Goal: Information Seeking & Learning: Check status

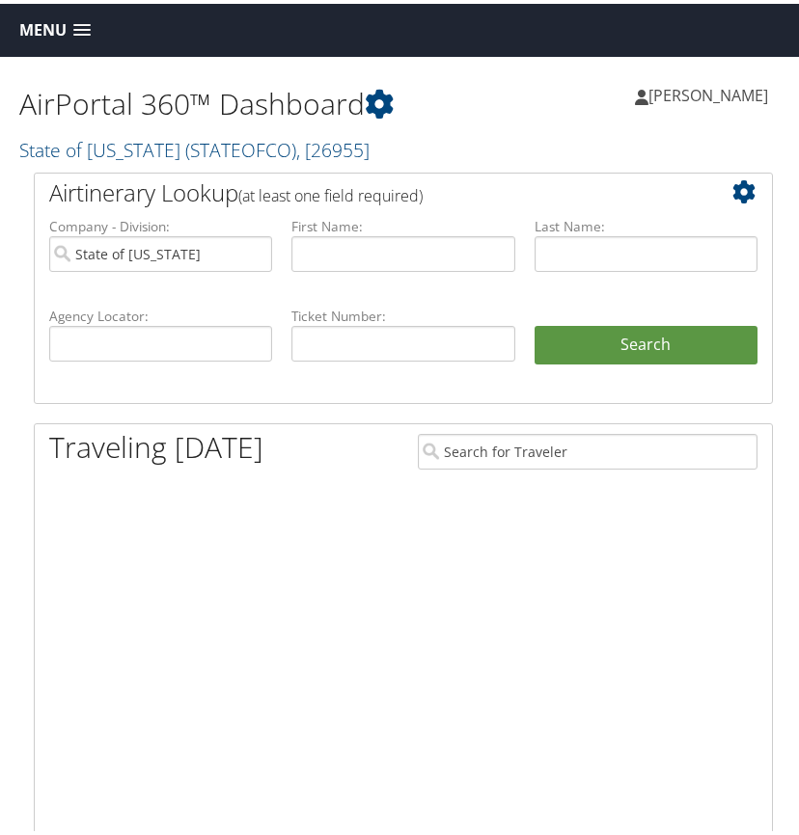
click at [240, 146] on span "( STATEOFCO )" at bounding box center [240, 146] width 111 height 26
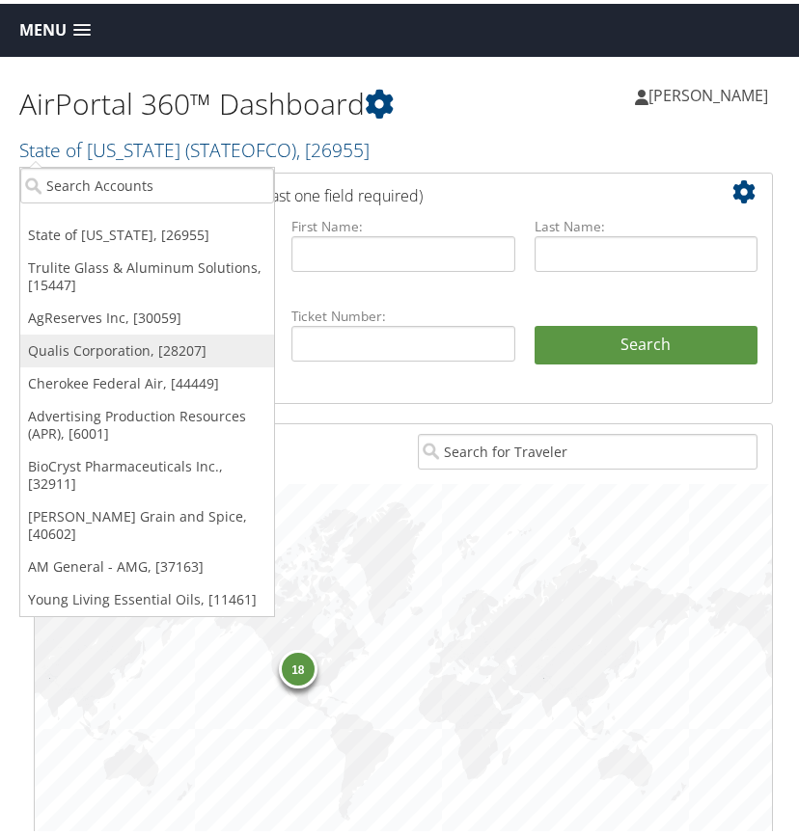
click at [136, 348] on link "Qualis Corporation, [28207]" at bounding box center [147, 347] width 254 height 33
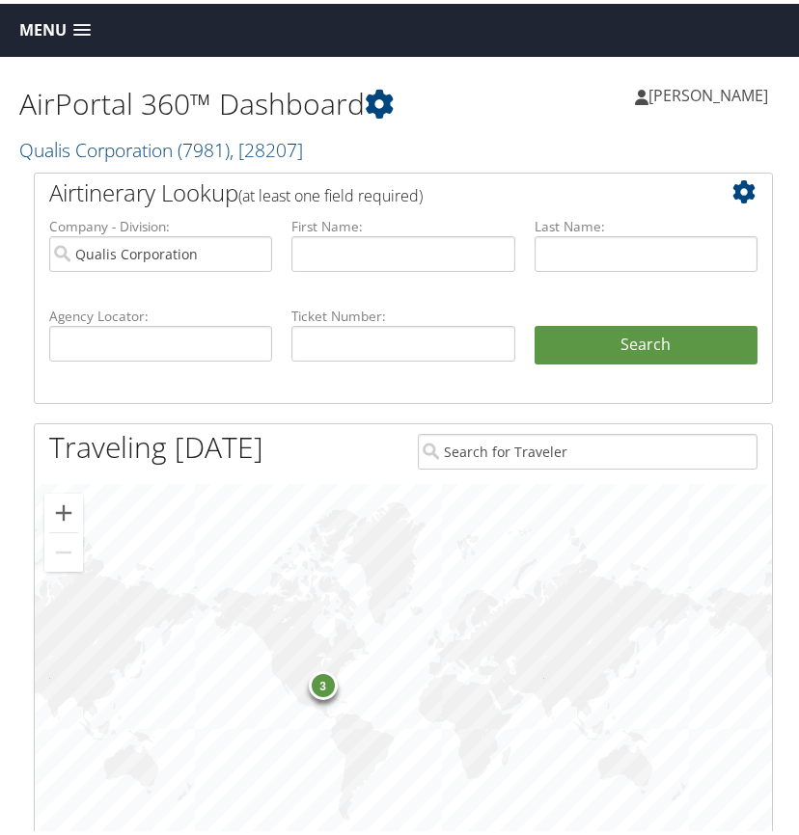
click at [83, 26] on span at bounding box center [81, 27] width 17 height 14
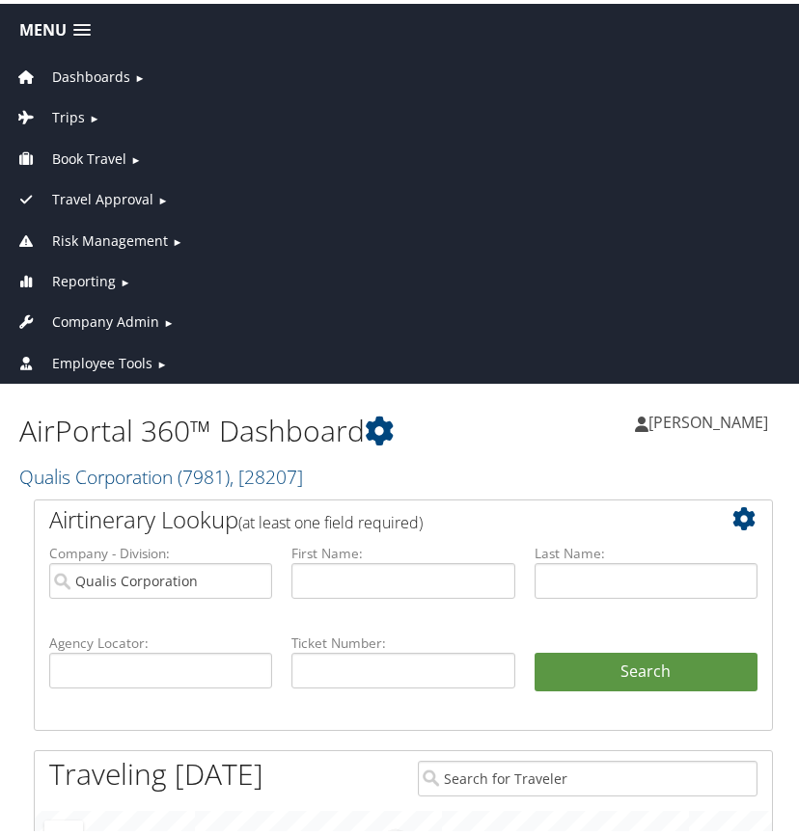
click at [99, 279] on span "Reporting" at bounding box center [84, 277] width 64 height 21
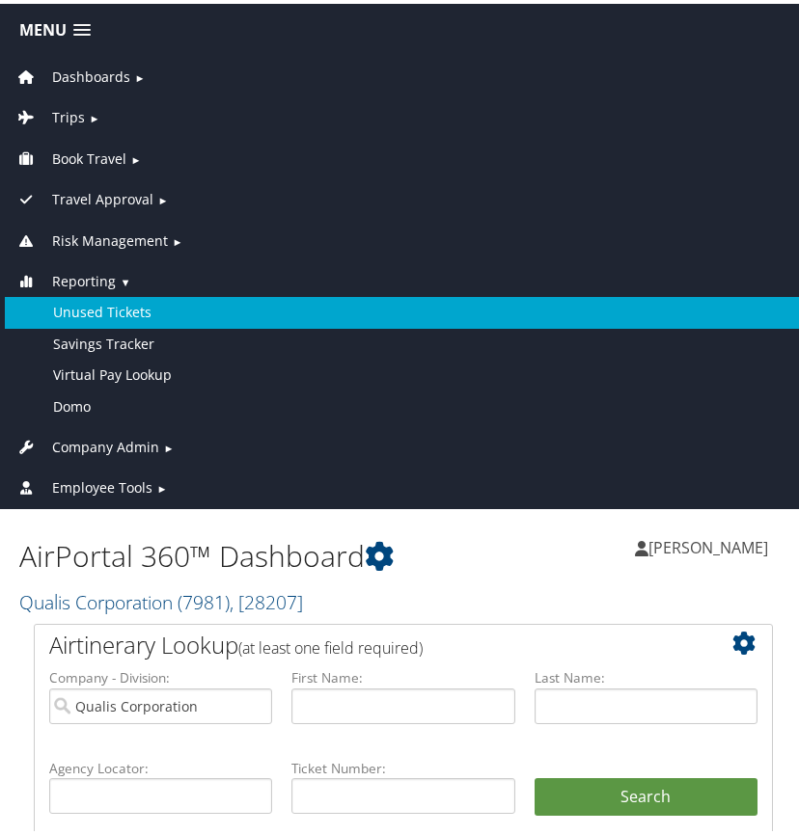
click at [109, 306] on link "Unused Tickets" at bounding box center [403, 308] width 797 height 31
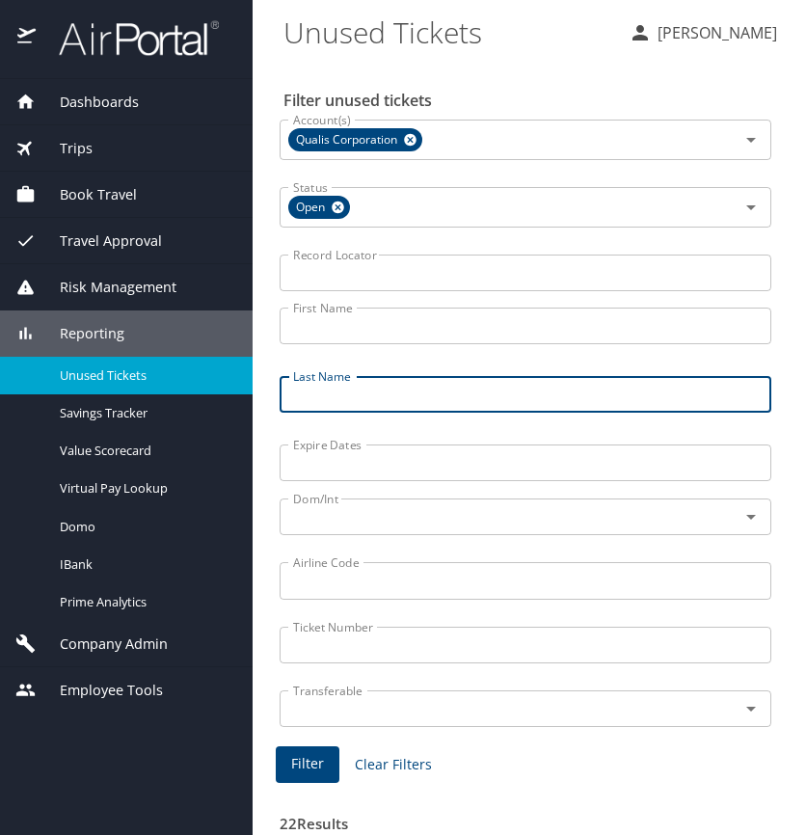
click at [338, 388] on input "Last Name" at bounding box center [526, 394] width 492 height 37
type input "thornton"
click at [309, 767] on span "Filter" at bounding box center [307, 764] width 33 height 24
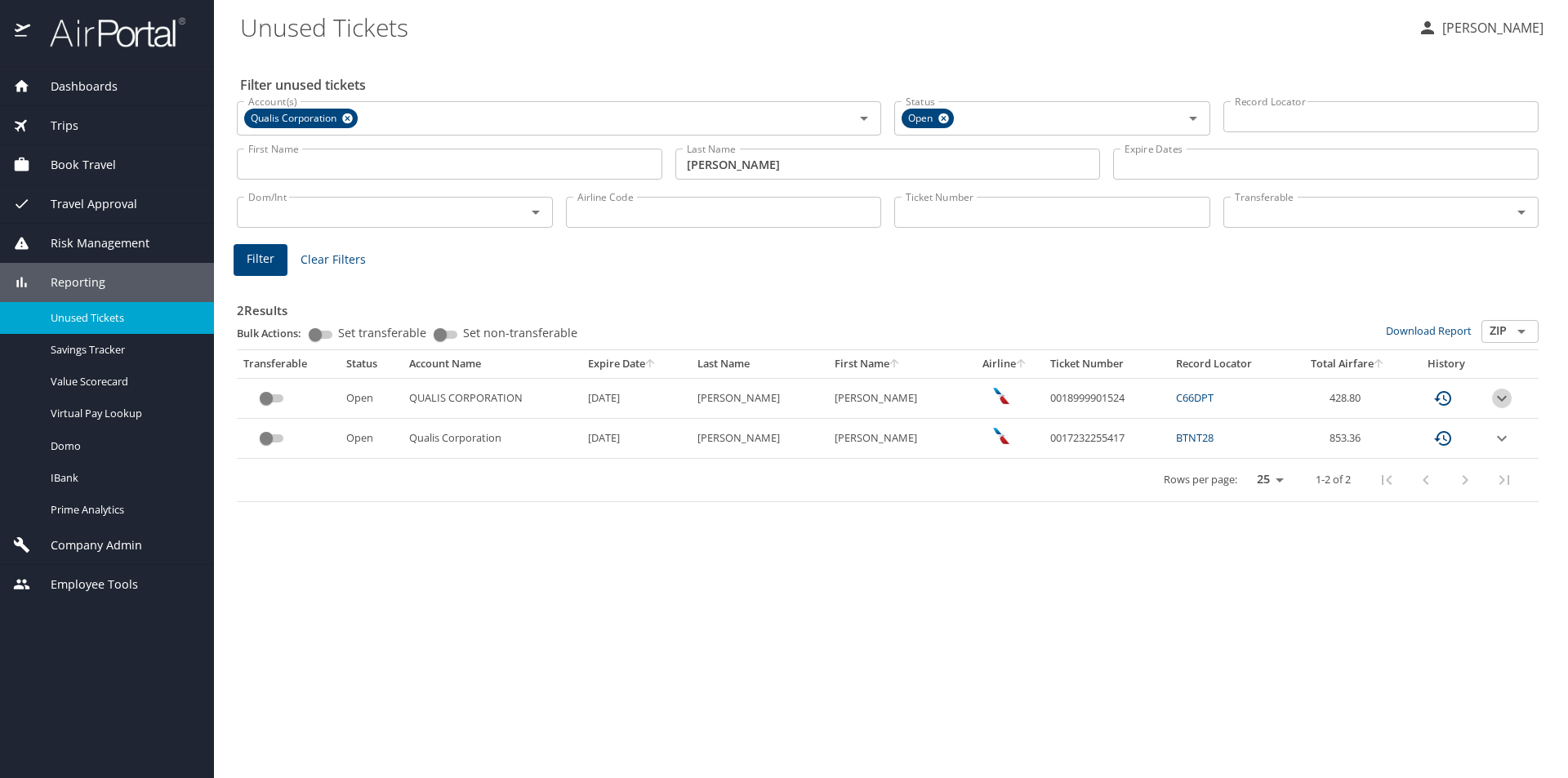
click at [682, 400] on icon "expand row" at bounding box center [1501, 398] width 19 height 19
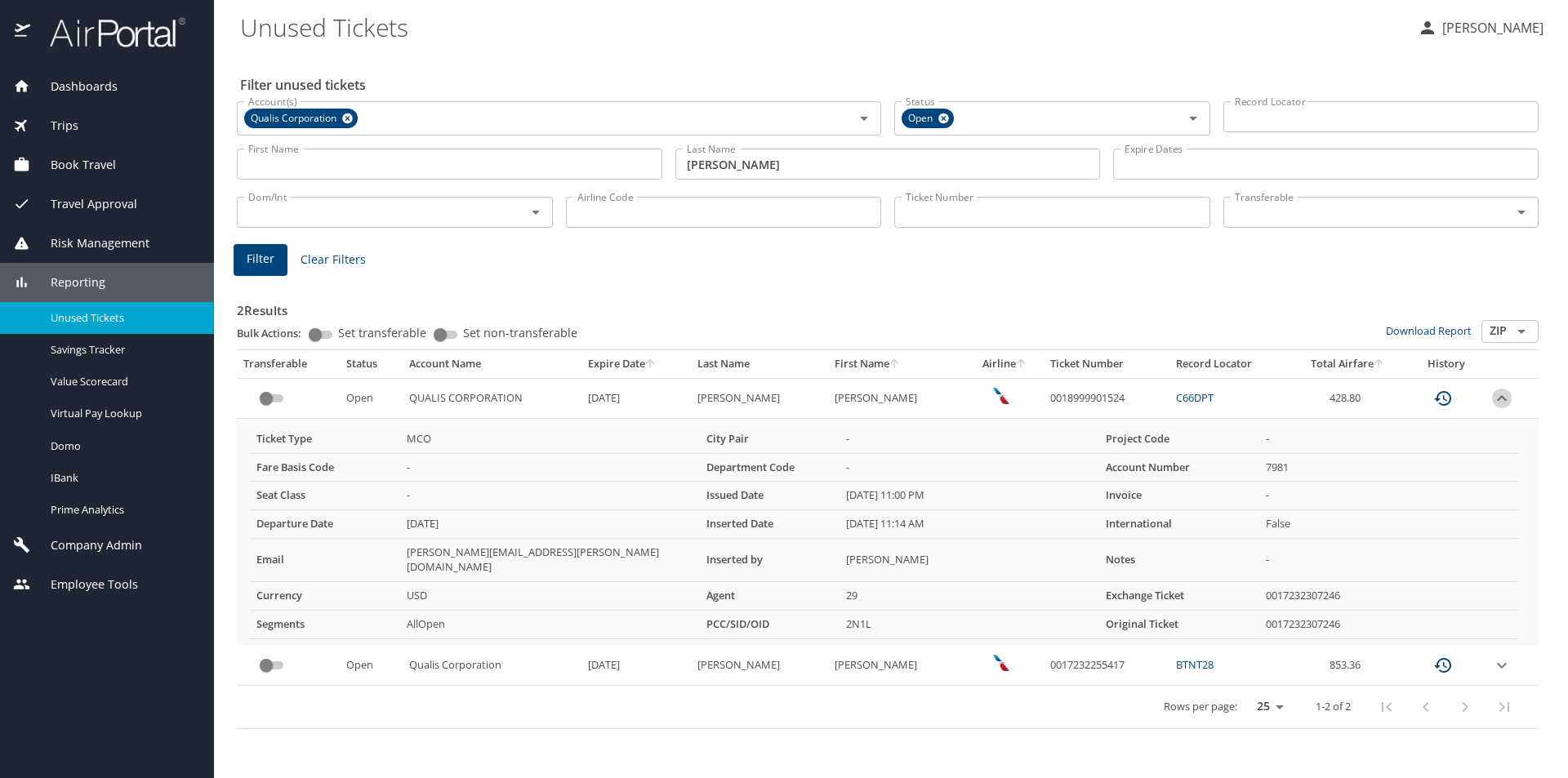
click at [682, 400] on icon "expand row" at bounding box center [1502, 398] width 10 height 6
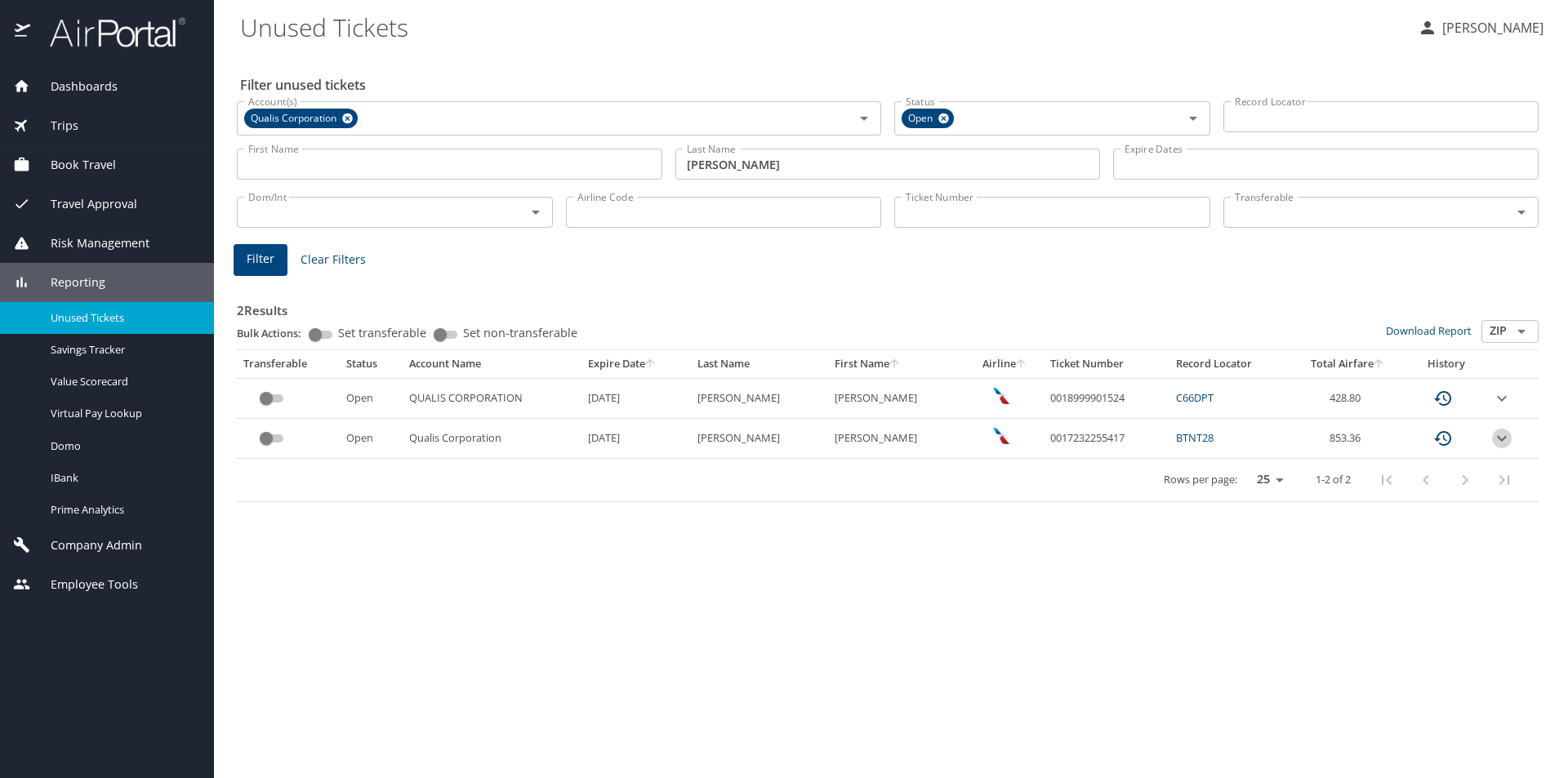
click at [682, 408] on icon "expand row" at bounding box center [1501, 398] width 19 height 19
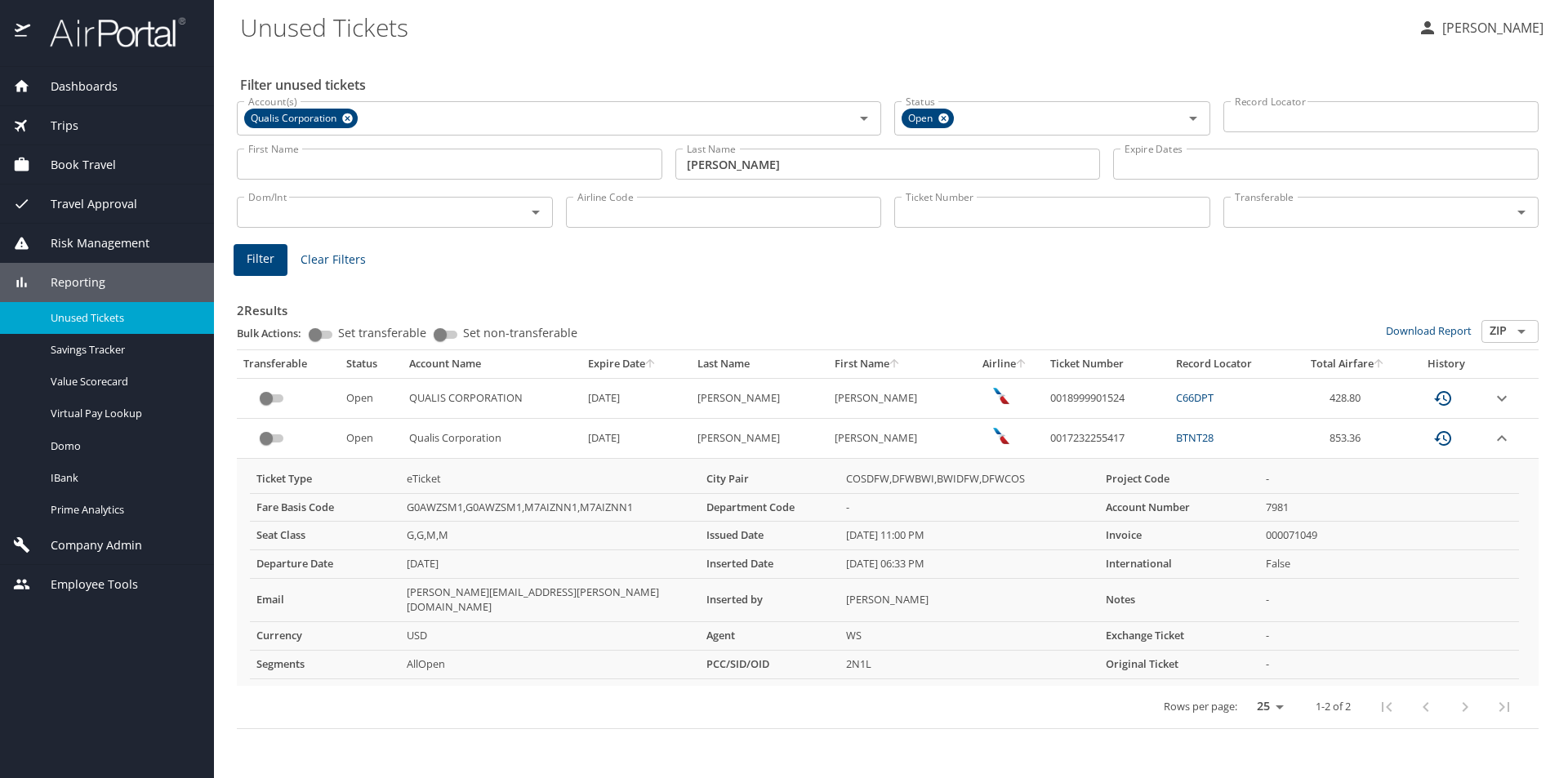
click at [682, 401] on icon "expand row" at bounding box center [1502, 398] width 10 height 6
